Goal: Task Accomplishment & Management: Use online tool/utility

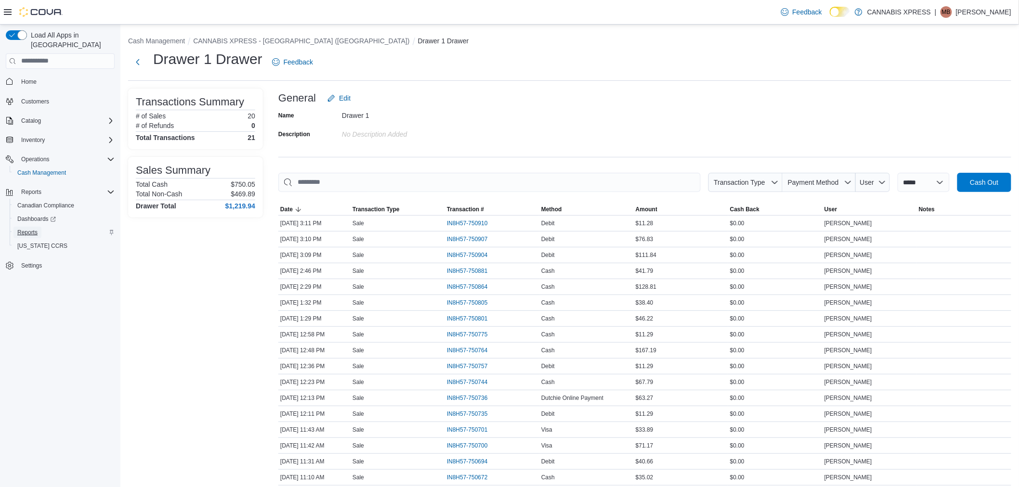
click at [29, 229] on span "Reports" at bounding box center [27, 233] width 20 height 8
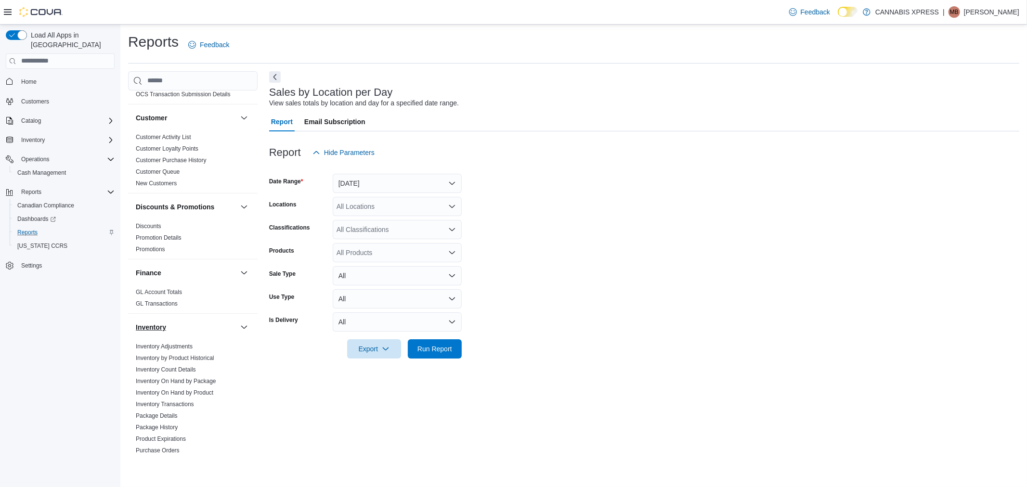
scroll to position [107, 0]
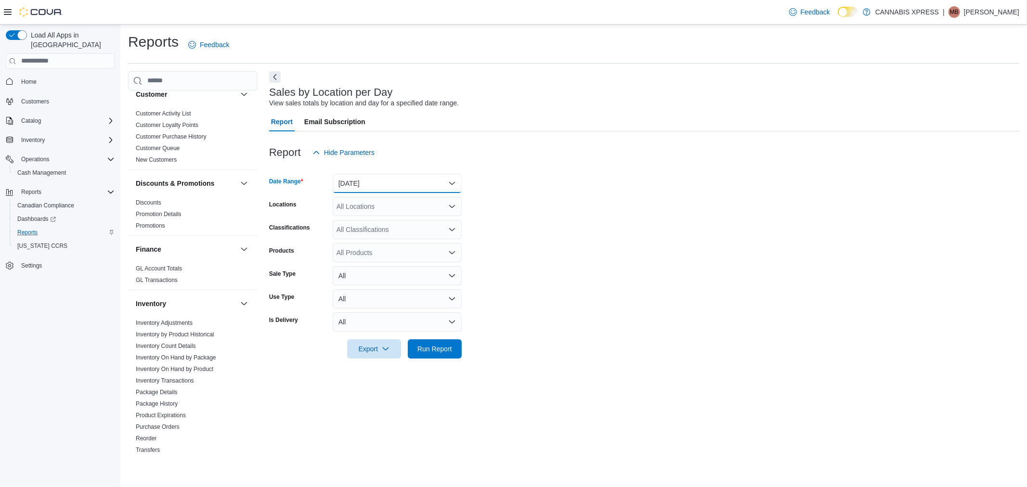
click at [366, 182] on button "Yesterday" at bounding box center [397, 183] width 129 height 19
click at [364, 219] on span "Today" at bounding box center [403, 222] width 110 height 12
click at [379, 212] on div "All Locations" at bounding box center [397, 206] width 129 height 19
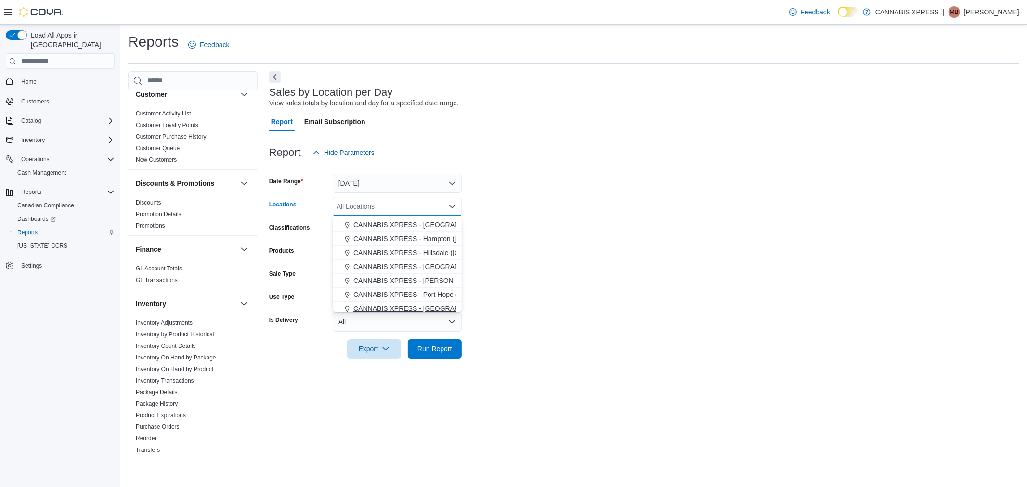
click at [432, 306] on span "CANNABIS XPRESS - [GEOGRAPHIC_DATA] ([GEOGRAPHIC_DATA])" at bounding box center [461, 309] width 216 height 10
click at [435, 345] on span "Run Report" at bounding box center [434, 349] width 35 height 10
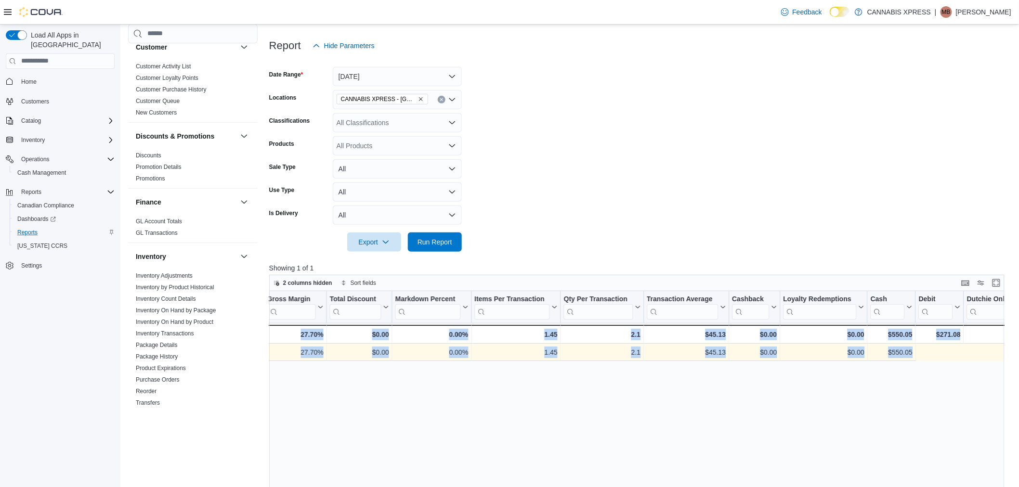
scroll to position [0, 1043]
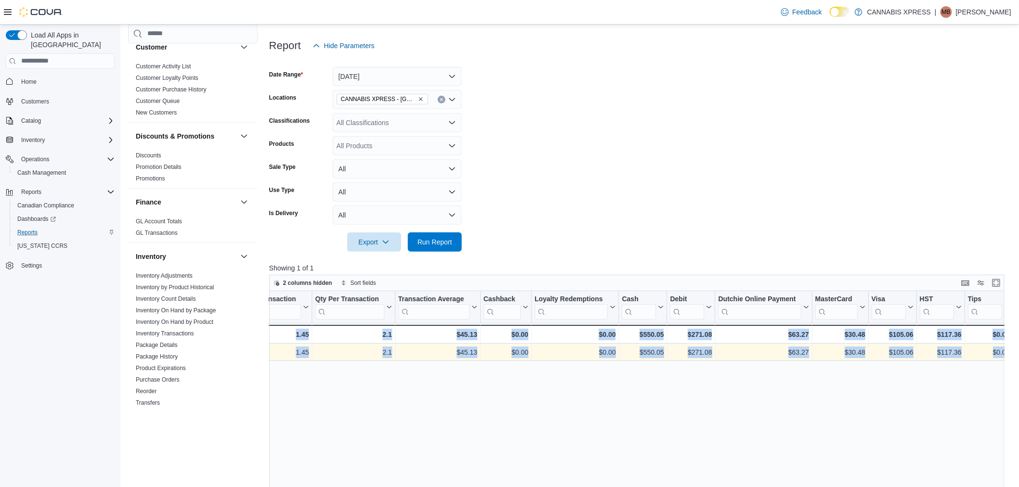
drag, startPoint x: 666, startPoint y: 351, endPoint x: 1079, endPoint y: 378, distance: 414.0
